Goal: Information Seeking & Learning: Understand process/instructions

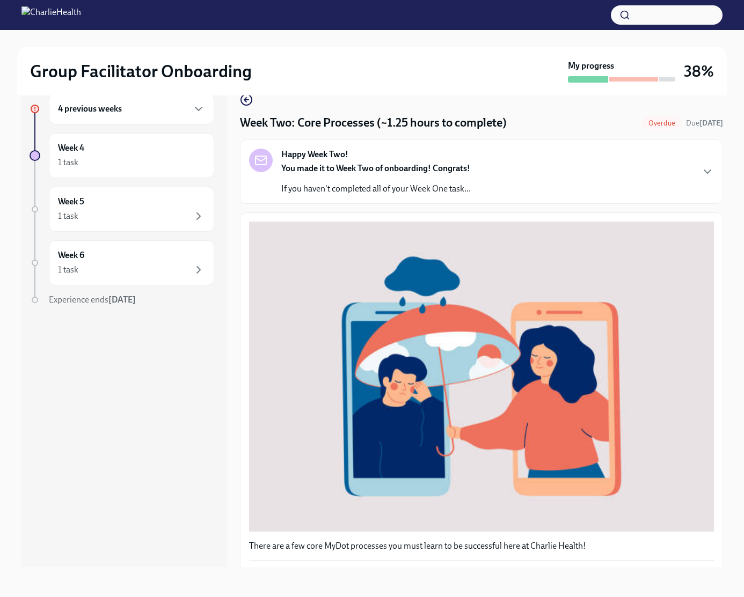
scroll to position [266, 0]
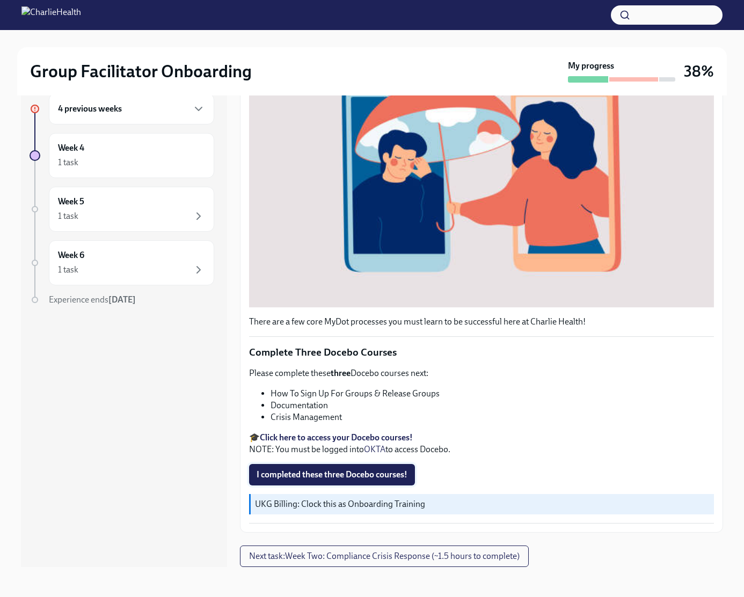
click at [319, 470] on span "I completed these three Docebo courses!" at bounding box center [332, 475] width 151 height 11
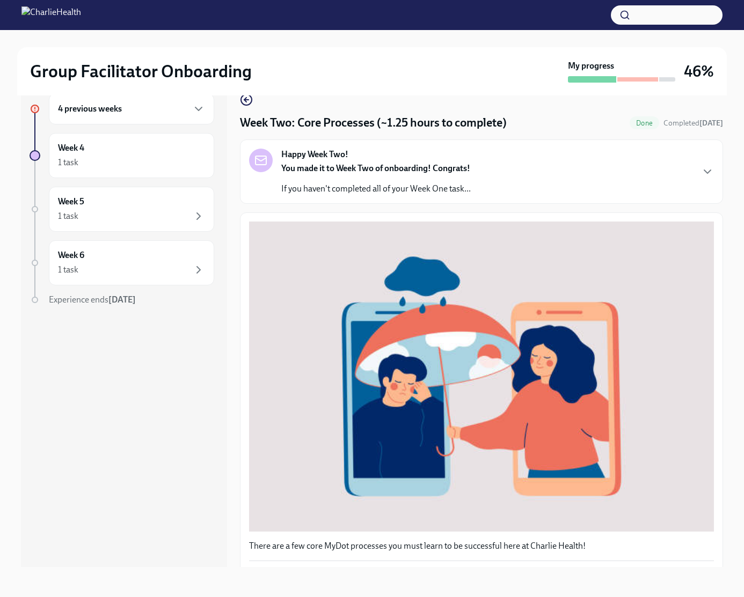
scroll to position [0, 0]
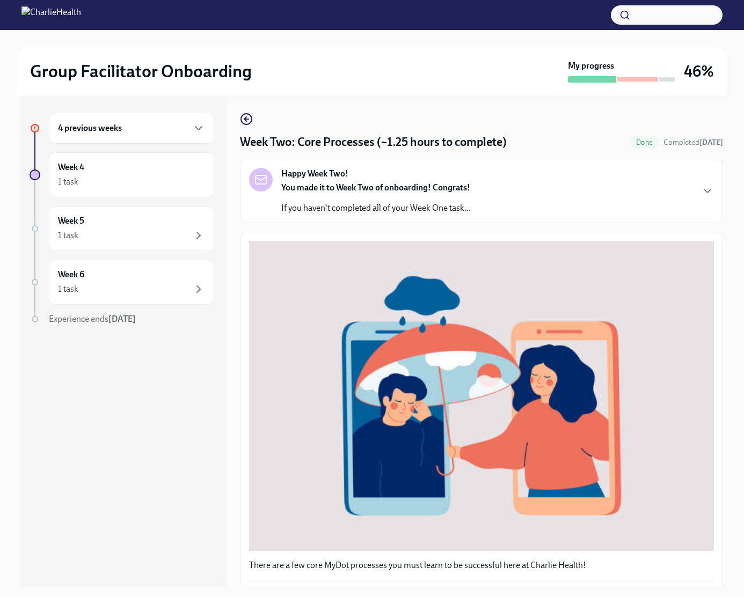
click at [105, 142] on div "4 previous weeks" at bounding box center [131, 128] width 165 height 31
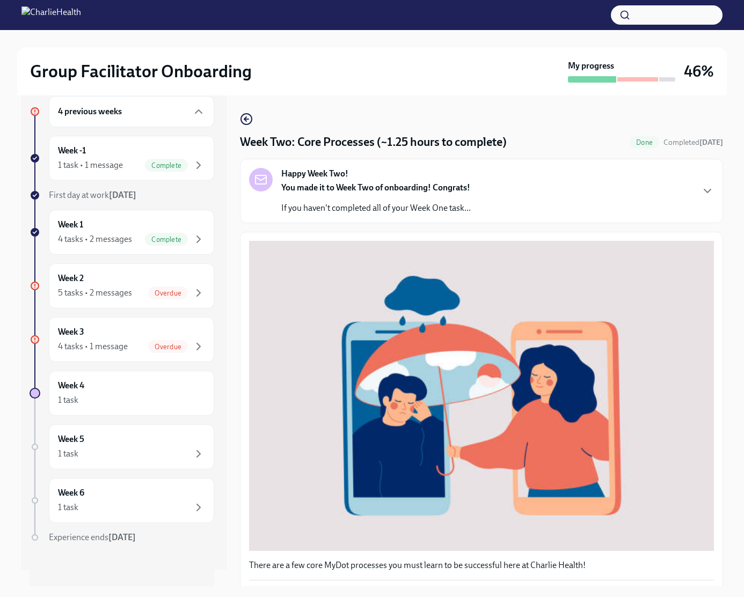
scroll to position [26, 0]
click at [131, 299] on div "5 tasks • 2 messages" at bounding box center [95, 293] width 74 height 12
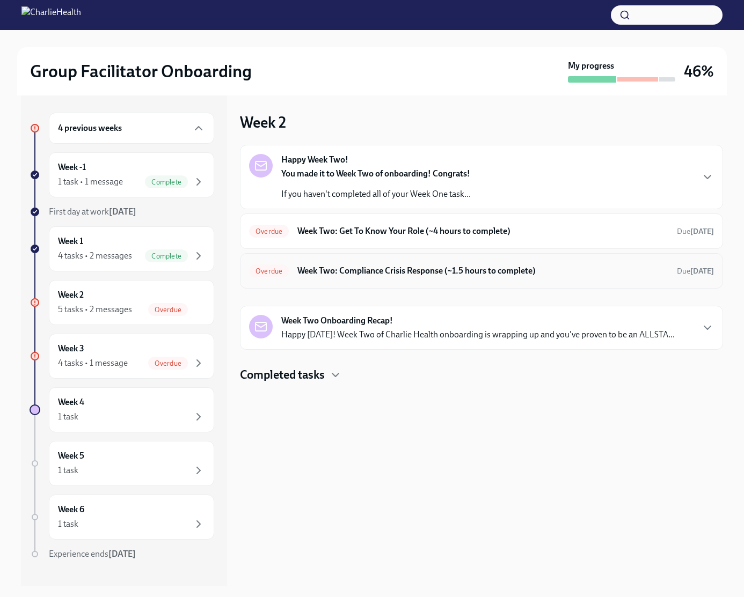
click at [435, 277] on h6 "Week Two: Compliance Crisis Response (~1.5 hours to complete)" at bounding box center [482, 271] width 371 height 12
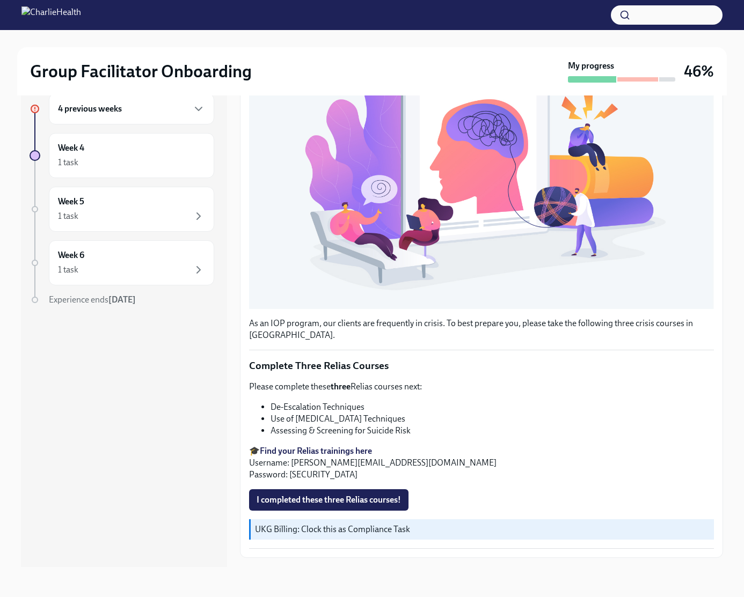
scroll to position [285, 0]
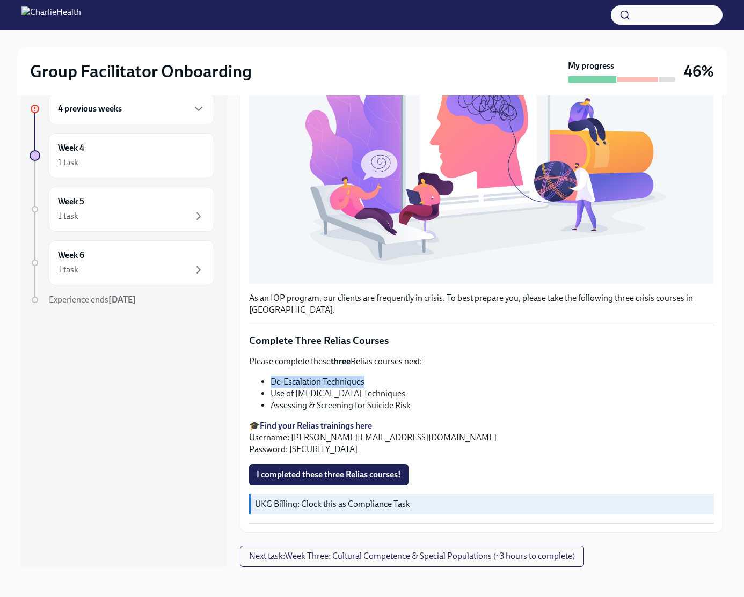
drag, startPoint x: 390, startPoint y: 356, endPoint x: 273, endPoint y: 357, distance: 117.6
click at [273, 376] on li "De-Escalation Techniques" at bounding box center [492, 382] width 443 height 12
copy li "De-Escalation Techniques"
